Goal: Transaction & Acquisition: Book appointment/travel/reservation

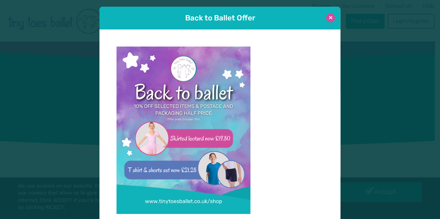
click at [332, 19] on button at bounding box center [330, 17] width 9 height 9
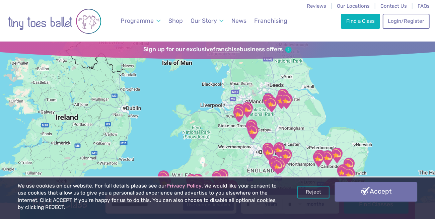
click at [368, 186] on link "Accept" at bounding box center [376, 191] width 82 height 19
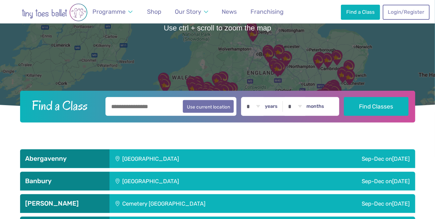
scroll to position [103, 0]
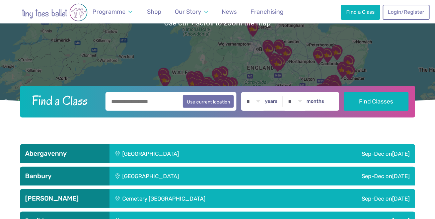
click at [149, 102] on input "text" at bounding box center [170, 101] width 131 height 19
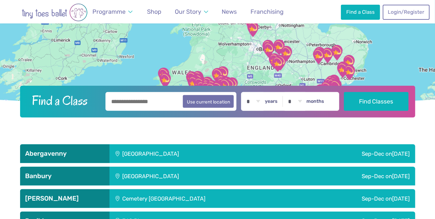
click at [163, 148] on div "Llanfoist Village Hall" at bounding box center [194, 153] width 171 height 19
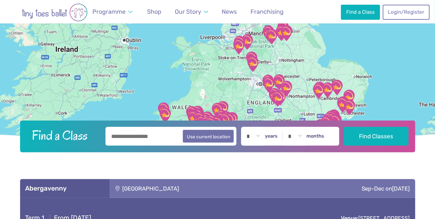
scroll to position [68, 0]
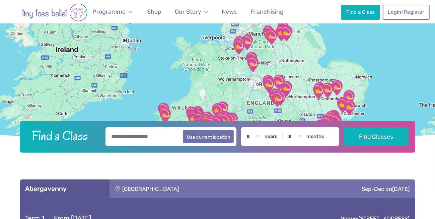
click at [262, 135] on select "* * * * * * * * * * ** ** **" at bounding box center [253, 136] width 21 height 19
select select "*"
click at [247, 127] on select "* * * * * * * * * * ** ** **" at bounding box center [253, 136] width 21 height 19
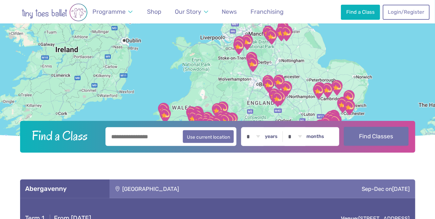
click at [349, 139] on button "Find Classes" at bounding box center [376, 136] width 65 height 19
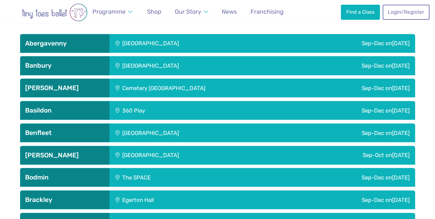
scroll to position [238, 0]
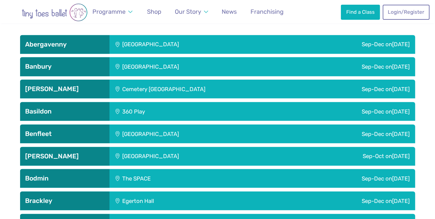
click at [144, 49] on div "Llanfoist Village Hall" at bounding box center [194, 44] width 171 height 19
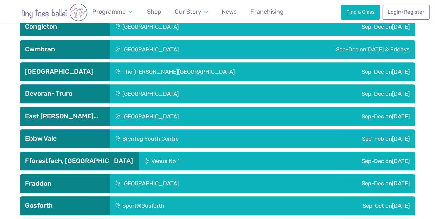
scroll to position [1093, 0]
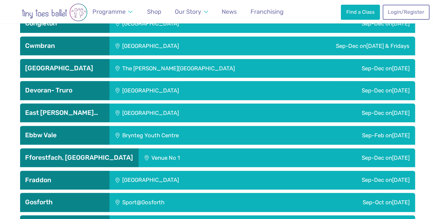
click at [175, 132] on div "Brynteg Youth Centre" at bounding box center [195, 135] width 172 height 19
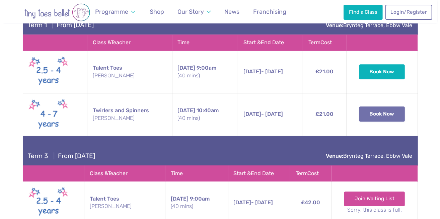
scroll to position [1224, 0]
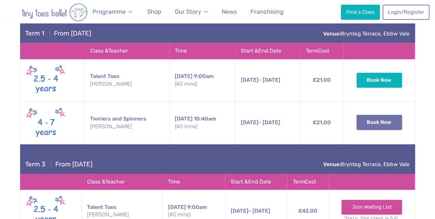
click at [372, 119] on button "Book Now" at bounding box center [379, 122] width 46 height 15
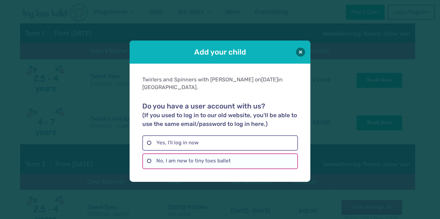
click at [218, 157] on label "No, I am new to tiny toes ballet" at bounding box center [219, 160] width 155 height 15
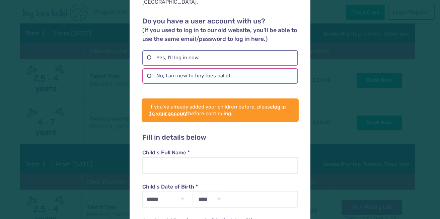
scroll to position [52, 0]
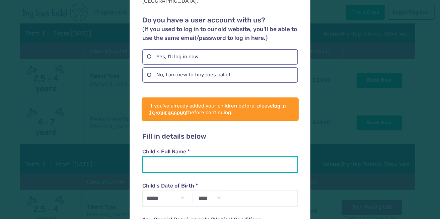
click at [218, 157] on input "Child's Full Name *" at bounding box center [219, 164] width 155 height 17
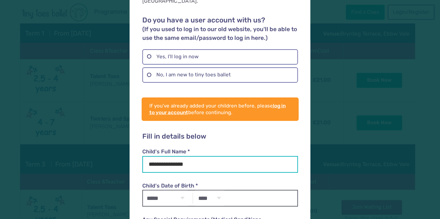
type input "**********"
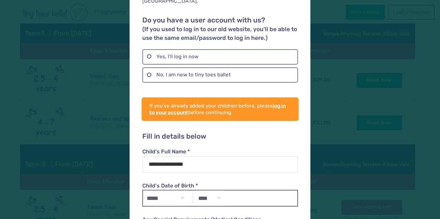
click at [182, 190] on select "***** ******* ******** ***** ***** *** **** **** ****** ********* ******* *****…" at bounding box center [165, 197] width 45 height 15
select select "*"
click at [143, 190] on select "***** ******* ******** ***** ***** *** **** **** ****** ********* ******* *****…" at bounding box center [165, 197] width 45 height 15
click at [212, 190] on select "**** **** **** **** **** **** **** **** **** **** **** **** **** **** **** ****…" at bounding box center [209, 197] width 29 height 15
select select "****"
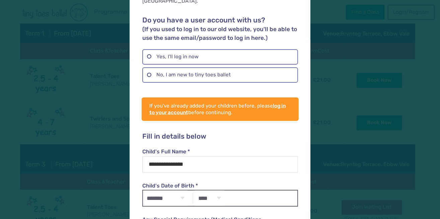
click at [195, 190] on select "**** **** **** **** **** **** **** **** **** **** **** **** **** **** **** ****…" at bounding box center [209, 197] width 29 height 15
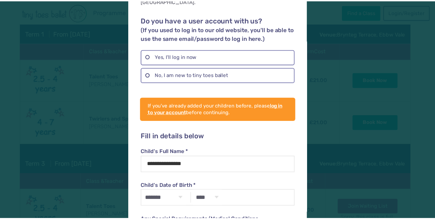
scroll to position [116, 0]
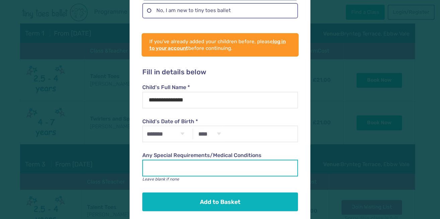
click at [183, 160] on input "Any Special Requirements/Medical Conditions" at bounding box center [219, 168] width 155 height 17
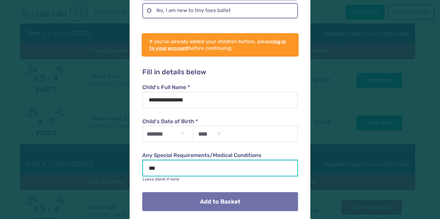
type input "***"
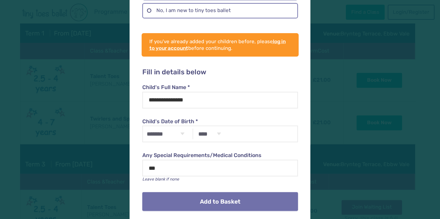
click at [198, 196] on button "Add to Basket" at bounding box center [219, 201] width 155 height 19
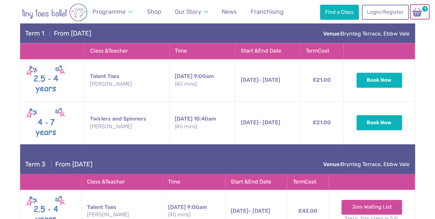
click at [421, 14] on img at bounding box center [417, 12] width 13 height 10
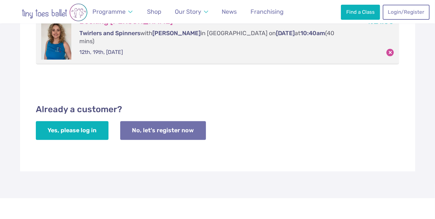
scroll to position [157, 0]
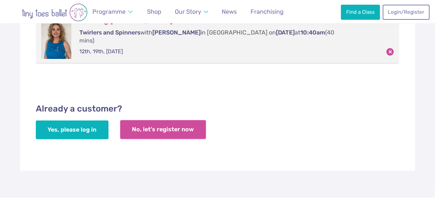
click at [166, 121] on link "No, let's register now" at bounding box center [163, 129] width 86 height 19
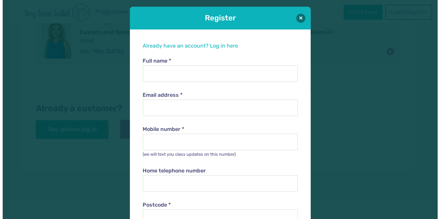
scroll to position [6, 0]
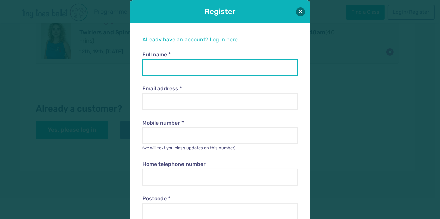
click at [178, 64] on input "Full name *" at bounding box center [219, 67] width 155 height 17
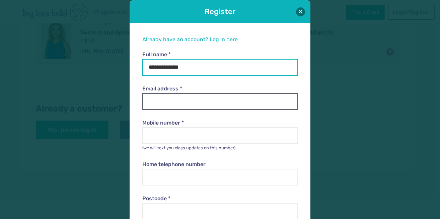
type input "**********"
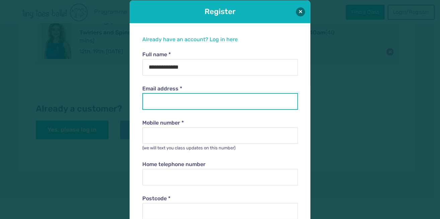
click at [146, 102] on input "Email address *" at bounding box center [219, 101] width 155 height 17
type input "**********"
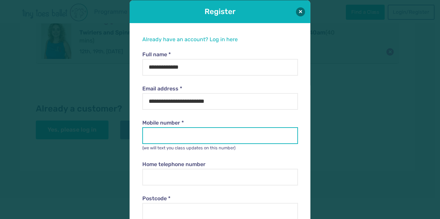
click at [185, 137] on input "Mobile number *" at bounding box center [219, 135] width 155 height 17
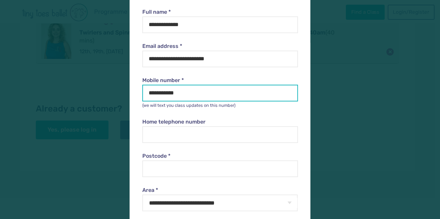
scroll to position [50, 0]
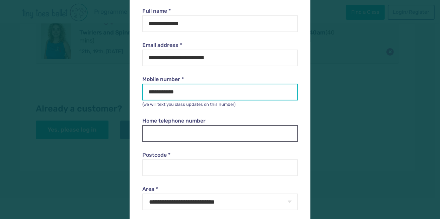
type input "**********"
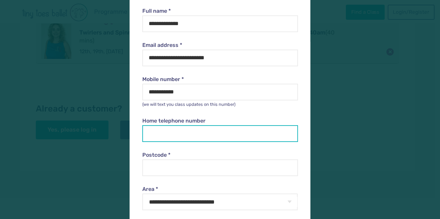
click at [182, 134] on input "Home telephone number" at bounding box center [219, 133] width 155 height 17
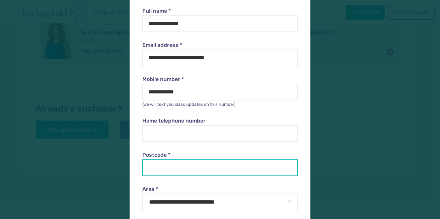
click at [181, 163] on input "Postcode *" at bounding box center [219, 167] width 155 height 17
type input "*"
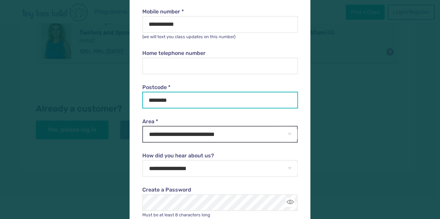
type input "********"
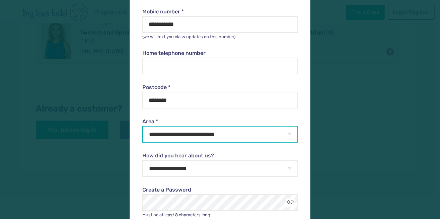
click at [197, 137] on select "**********" at bounding box center [219, 134] width 155 height 17
click at [207, 137] on select "**********" at bounding box center [219, 134] width 155 height 17
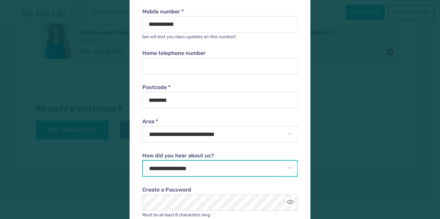
click at [205, 172] on select "**********" at bounding box center [219, 168] width 155 height 17
select select "**********"
click at [142, 160] on select "**********" at bounding box center [219, 168] width 155 height 17
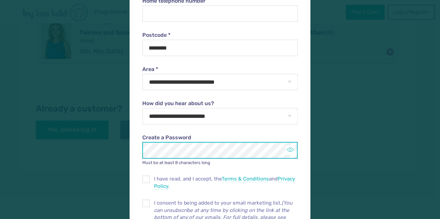
click at [288, 152] on button "Toggle password visibility" at bounding box center [289, 150] width 9 height 9
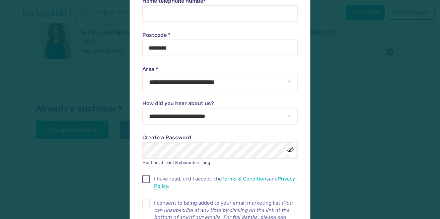
click at [146, 180] on span at bounding box center [146, 180] width 7 height 6
click at [146, 204] on span at bounding box center [146, 204] width 7 height 6
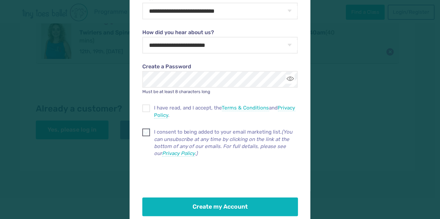
scroll to position [254, 0]
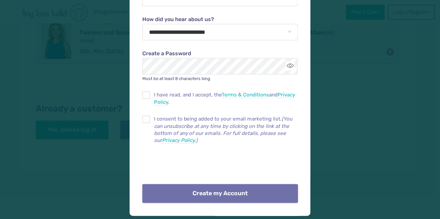
click at [209, 196] on button "Create my Account" at bounding box center [219, 193] width 155 height 19
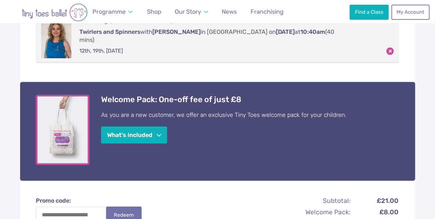
scroll to position [159, 0]
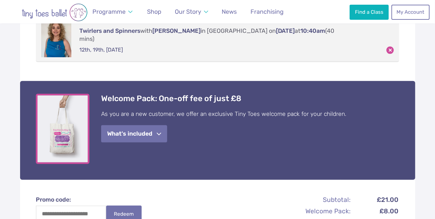
click at [163, 125] on button "What's included" at bounding box center [134, 133] width 66 height 17
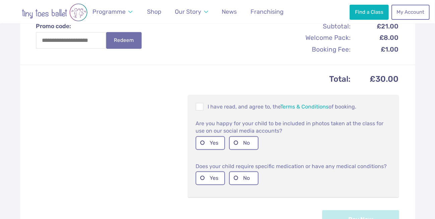
scroll to position [444, 0]
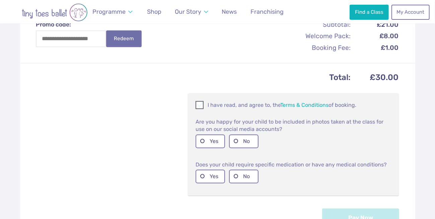
click at [199, 103] on span at bounding box center [199, 106] width 7 height 6
click at [210, 134] on label "Yes" at bounding box center [209, 141] width 29 height 14
click at [244, 172] on label "No" at bounding box center [243, 177] width 29 height 14
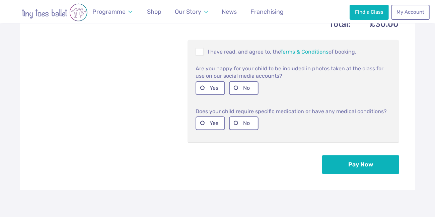
scroll to position [499, 0]
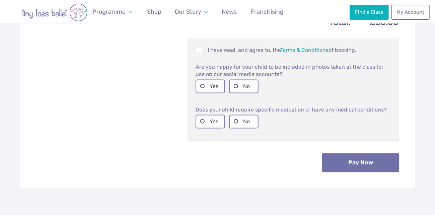
click at [353, 154] on button "Pay Now" at bounding box center [360, 162] width 77 height 19
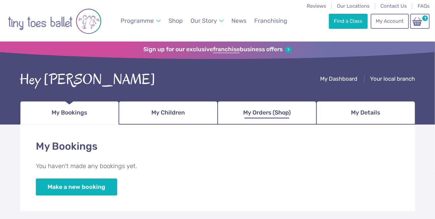
click at [264, 107] on span "My Orders (Shop)" at bounding box center [267, 113] width 48 height 12
click at [256, 114] on span "My Orders (Shop)" at bounding box center [267, 113] width 48 height 12
click at [183, 116] on span "My Children" at bounding box center [167, 113] width 33 height 12
click at [260, 120] on link "My Orders (Shop)" at bounding box center [266, 112] width 99 height 23
click at [171, 114] on span "My Children" at bounding box center [167, 113] width 33 height 12
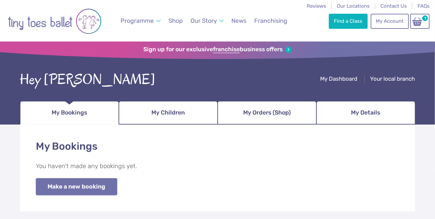
click at [109, 185] on link "Make a new booking" at bounding box center [76, 186] width 81 height 17
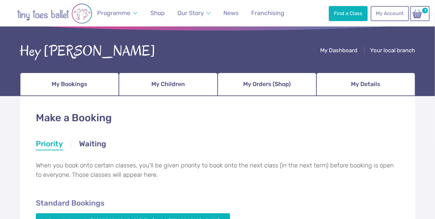
scroll to position [27, 0]
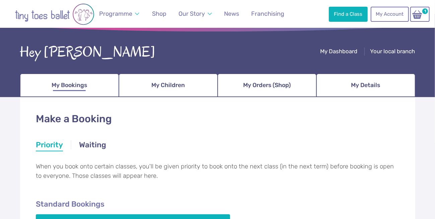
click at [87, 91] on link "My Bookings" at bounding box center [69, 85] width 99 height 23
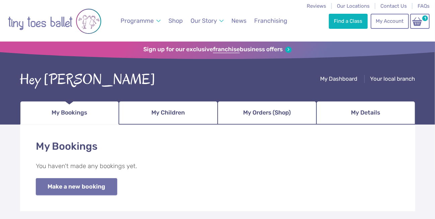
click at [104, 186] on link "Make a new booking" at bounding box center [76, 186] width 81 height 17
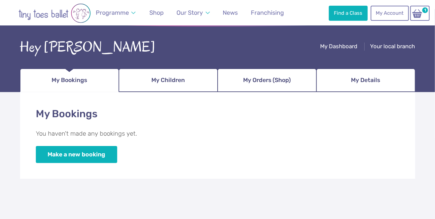
scroll to position [32, 0]
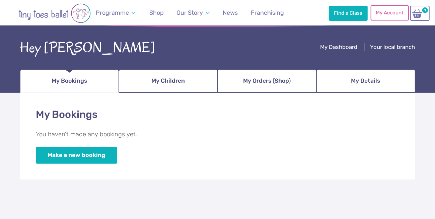
click at [385, 11] on link "My Account" at bounding box center [389, 12] width 38 height 15
click at [419, 19] on link "1" at bounding box center [419, 12] width 19 height 15
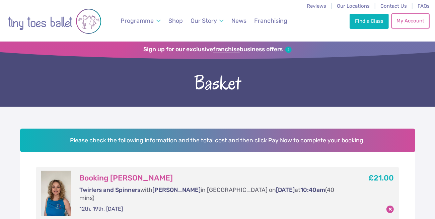
click at [399, 25] on link "My Account" at bounding box center [410, 20] width 38 height 15
click at [407, 16] on link "My Account" at bounding box center [410, 20] width 38 height 15
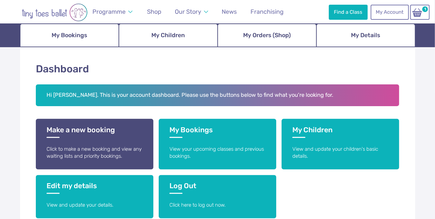
scroll to position [76, 0]
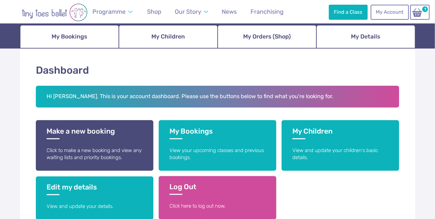
click at [199, 200] on link "Log Out Click here to log out now." at bounding box center [217, 197] width 117 height 43
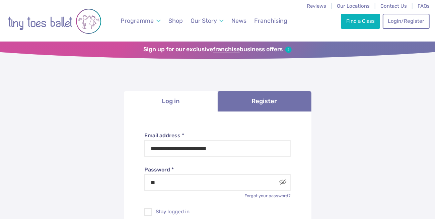
type input "*"
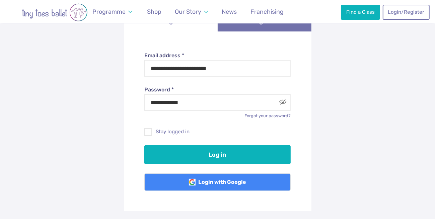
scroll to position [81, 0]
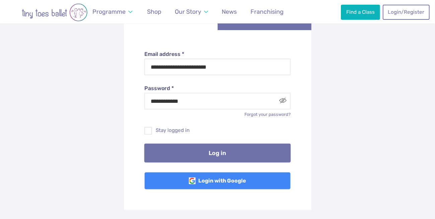
type input "**********"
click at [192, 148] on button "Log in" at bounding box center [217, 153] width 146 height 19
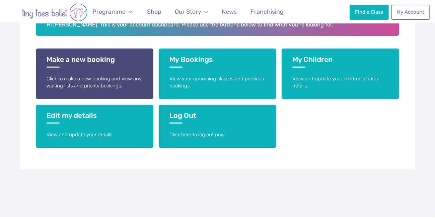
scroll to position [82, 0]
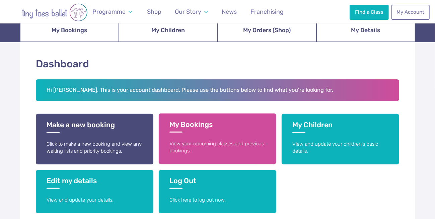
click at [207, 132] on link "My Bookings View your upcoming classes and previous bookings." at bounding box center [217, 138] width 117 height 51
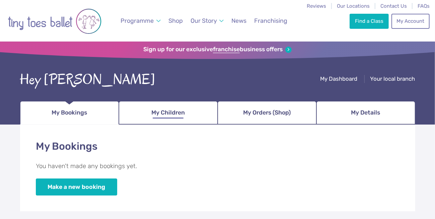
click at [191, 110] on link "My Children" at bounding box center [168, 112] width 99 height 23
click at [168, 115] on span "My Children" at bounding box center [167, 113] width 33 height 12
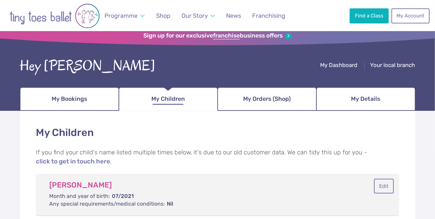
scroll to position [13, 0]
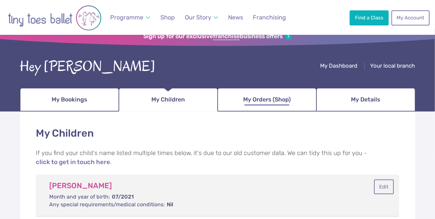
click at [285, 99] on span "My Orders (Shop)" at bounding box center [267, 100] width 48 height 12
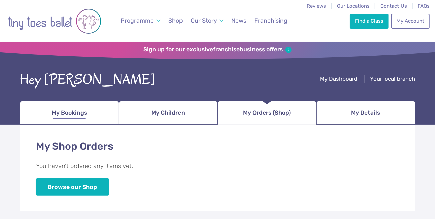
click at [89, 120] on link "My Bookings" at bounding box center [69, 112] width 99 height 23
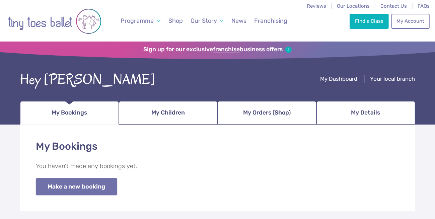
click at [97, 184] on link "Make a new booking" at bounding box center [76, 186] width 81 height 17
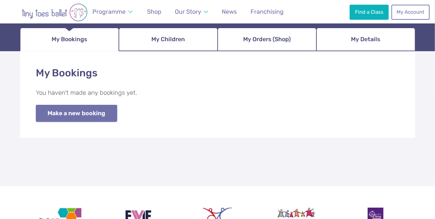
scroll to position [81, 0]
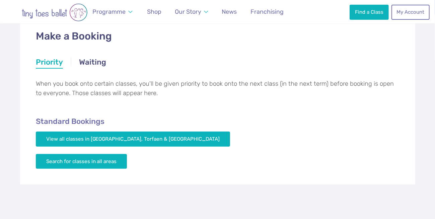
scroll to position [116, 0]
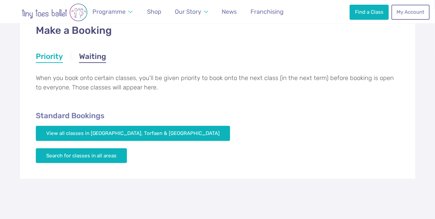
click at [88, 61] on link "Waiting" at bounding box center [92, 57] width 27 height 12
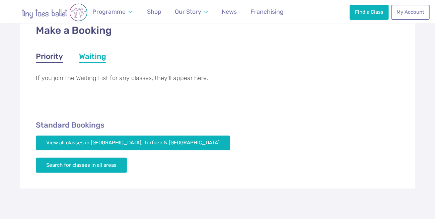
click at [47, 56] on link "Priority" at bounding box center [49, 57] width 27 height 12
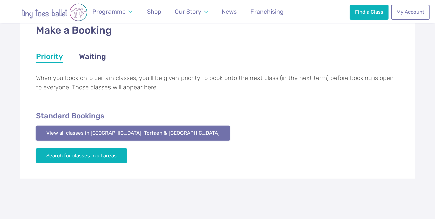
click at [95, 134] on link "View all classes in Monmouthshire, Torfaen & Blaenau Gwent" at bounding box center [133, 132] width 194 height 15
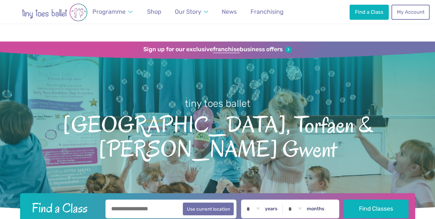
scroll to position [928, 0]
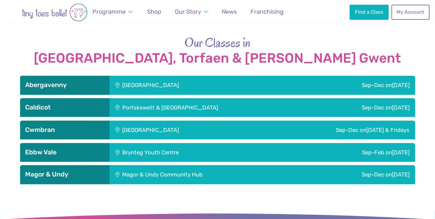
click at [155, 143] on div "Brynteg Youth Centre" at bounding box center [195, 152] width 172 height 19
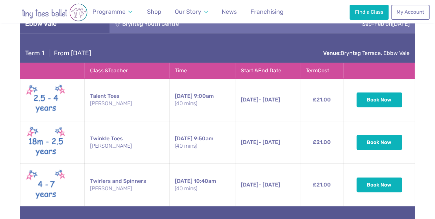
scroll to position [1056, 0]
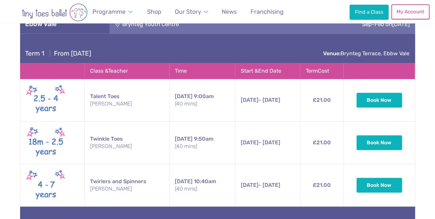
click at [409, 9] on link "My Account" at bounding box center [410, 11] width 38 height 15
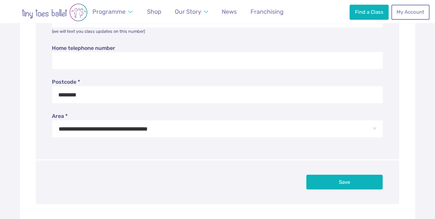
scroll to position [253, 0]
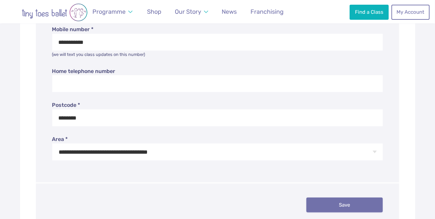
click at [344, 206] on button "Save" at bounding box center [344, 204] width 76 height 15
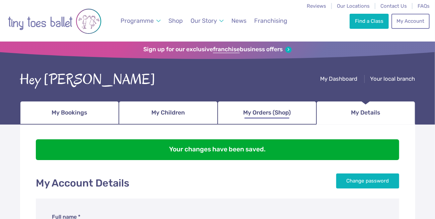
click at [258, 109] on span "My Orders (Shop)" at bounding box center [267, 113] width 48 height 12
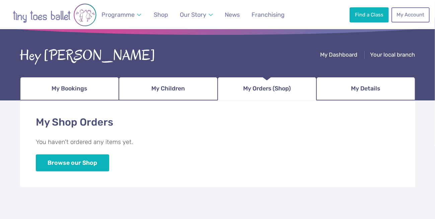
scroll to position [24, 0]
click at [81, 82] on span "My Bookings" at bounding box center [69, 88] width 35 height 12
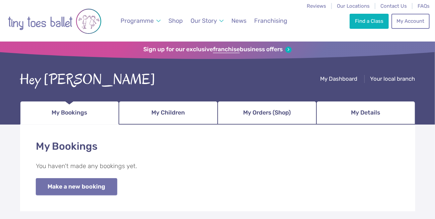
click at [100, 180] on link "Make a new booking" at bounding box center [76, 186] width 81 height 17
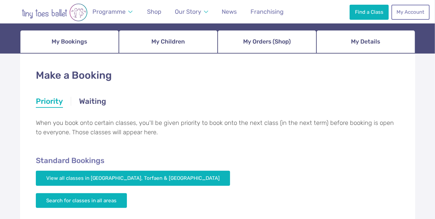
scroll to position [72, 0]
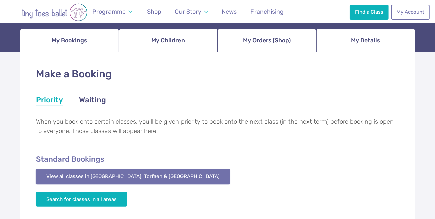
click at [103, 177] on link "View all classes in [GEOGRAPHIC_DATA], Torfaen & [GEOGRAPHIC_DATA]" at bounding box center [133, 176] width 194 height 15
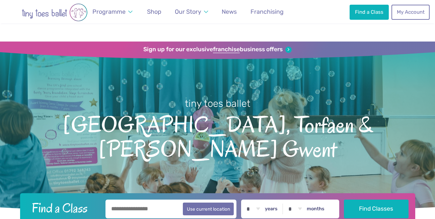
scroll to position [930, 0]
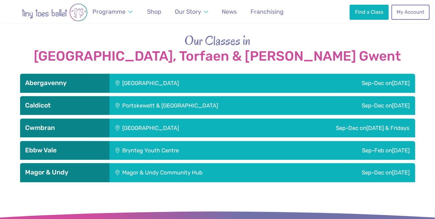
click at [148, 141] on div "Brynteg Youth Centre" at bounding box center [195, 150] width 172 height 19
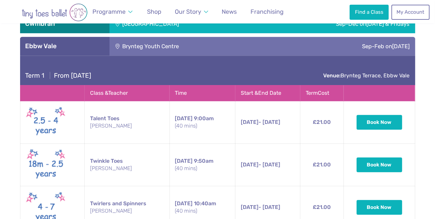
scroll to position [1040, 0]
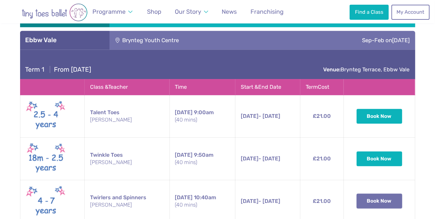
click at [385, 193] on button "Book Now" at bounding box center [379, 200] width 46 height 15
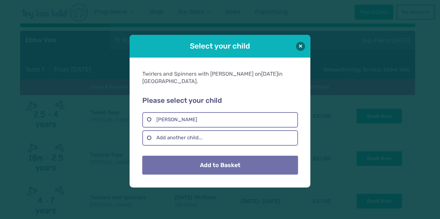
click at [238, 156] on button "Add to Basket" at bounding box center [219, 165] width 155 height 19
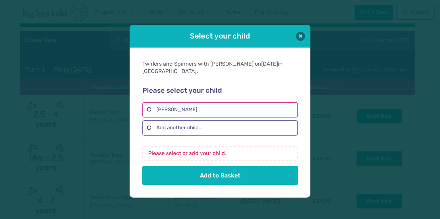
click at [146, 108] on label "Mila Rae Madden" at bounding box center [219, 109] width 155 height 15
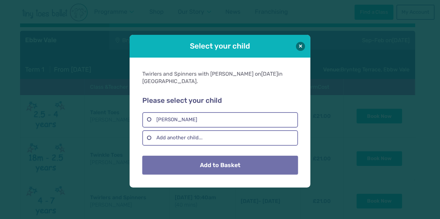
click at [195, 162] on button "Add to Basket" at bounding box center [219, 165] width 155 height 19
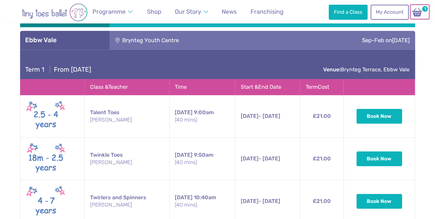
click at [416, 10] on img at bounding box center [417, 12] width 13 height 10
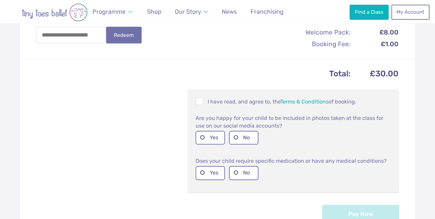
scroll to position [338, 0]
click at [200, 99] on span at bounding box center [199, 102] width 7 height 6
click at [214, 130] on label "Yes" at bounding box center [209, 137] width 29 height 14
click at [210, 166] on label "Yes" at bounding box center [209, 172] width 29 height 14
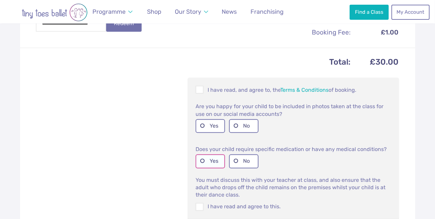
scroll to position [354, 0]
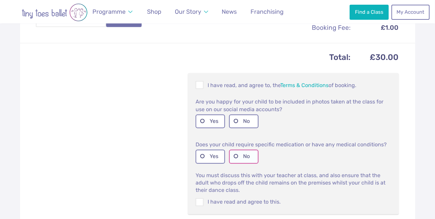
click at [248, 151] on label "No" at bounding box center [243, 157] width 29 height 14
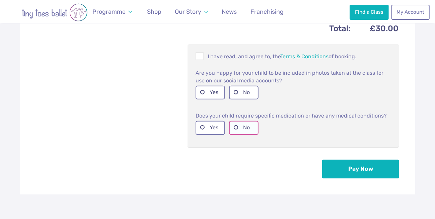
scroll to position [384, 0]
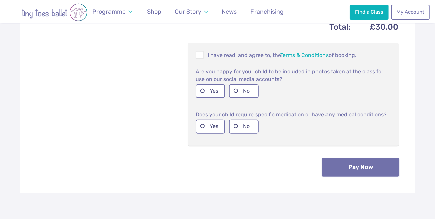
click at [347, 161] on button "Pay Now" at bounding box center [360, 167] width 77 height 19
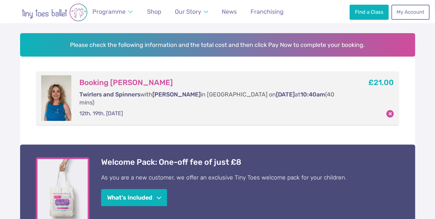
scroll to position [48, 0]
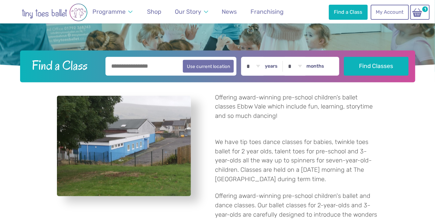
scroll to position [137, 0]
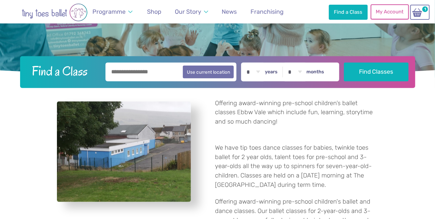
click at [404, 13] on link "My Account" at bounding box center [389, 11] width 38 height 15
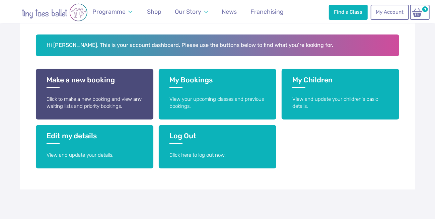
scroll to position [132, 0]
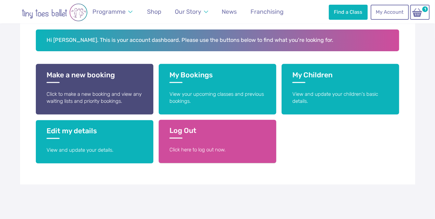
click at [225, 148] on p "Click here to log out now." at bounding box center [217, 149] width 96 height 7
